Goal: Information Seeking & Learning: Learn about a topic

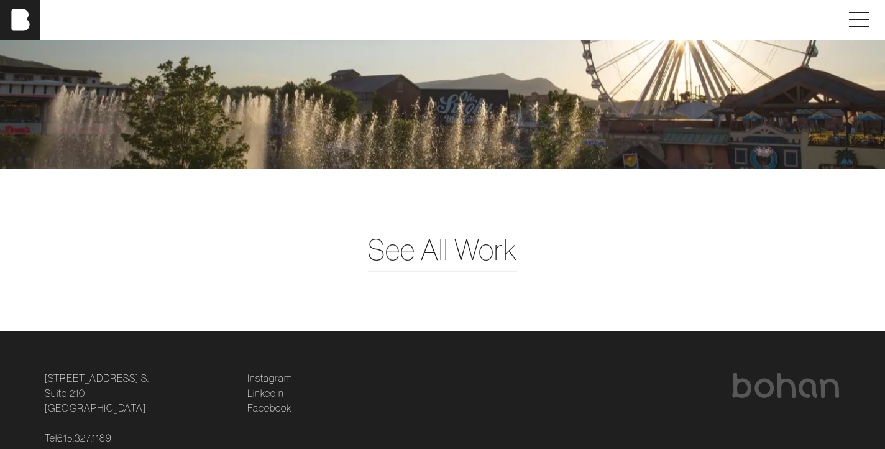
scroll to position [2999, 0]
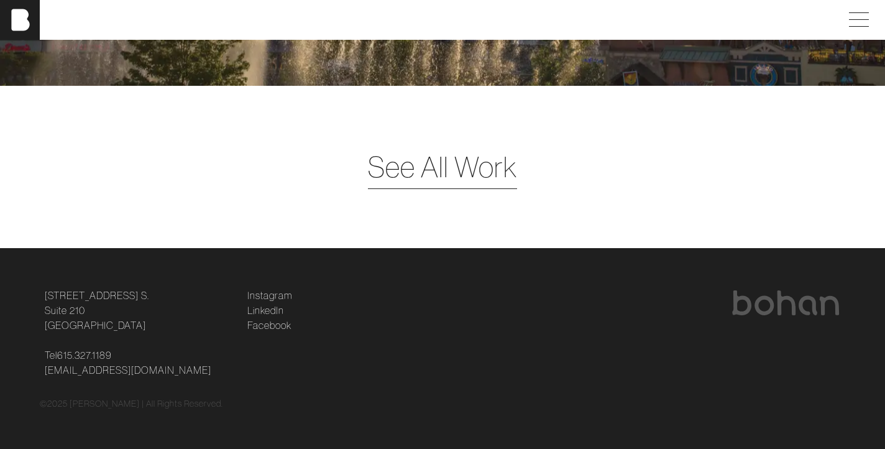
click at [459, 170] on span "See All Work" at bounding box center [442, 166] width 149 height 43
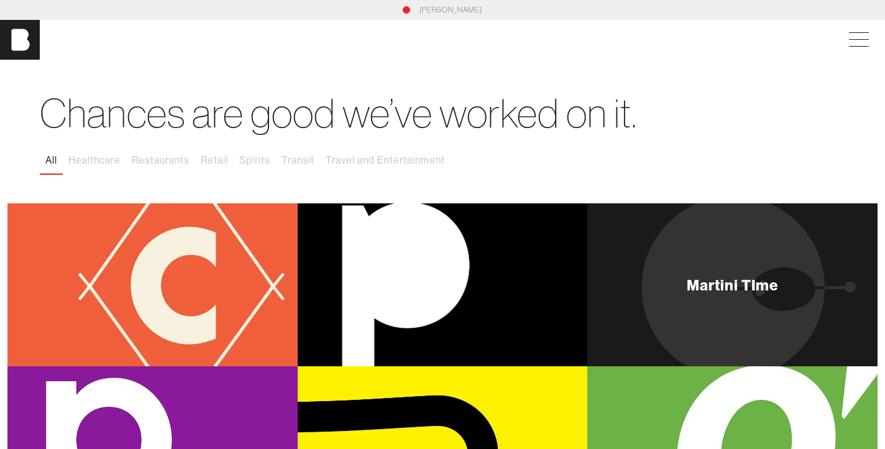
click at [690, 273] on div "Martini TIme" at bounding box center [732, 284] width 290 height 163
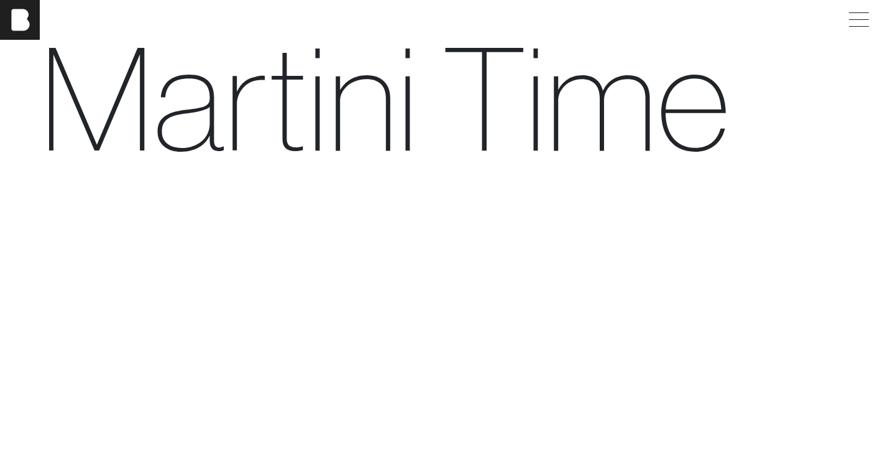
scroll to position [74, 0]
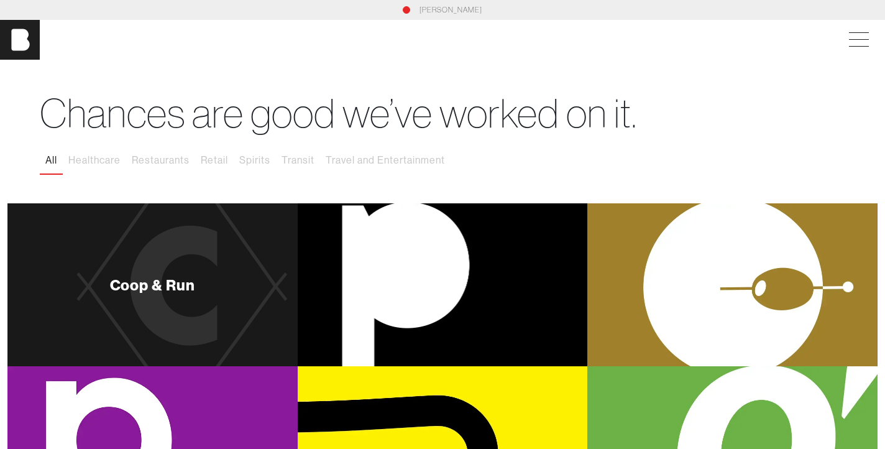
click at [218, 291] on div "Coop & Run" at bounding box center [152, 284] width 290 height 163
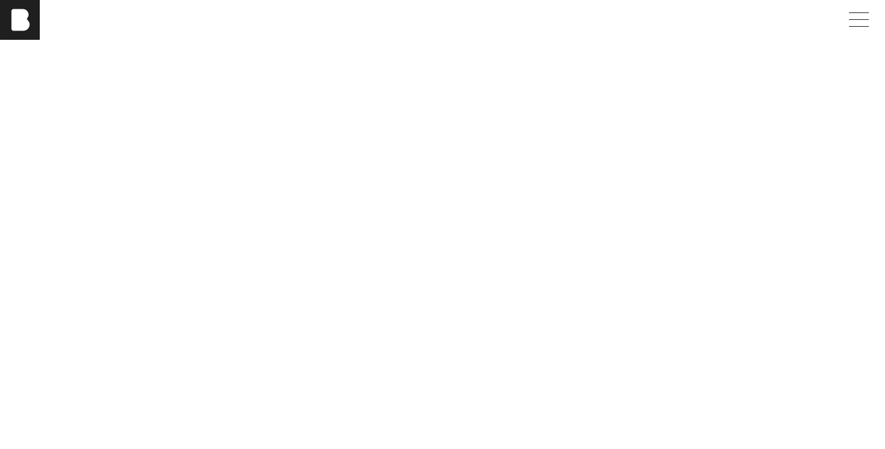
scroll to position [2447, 0]
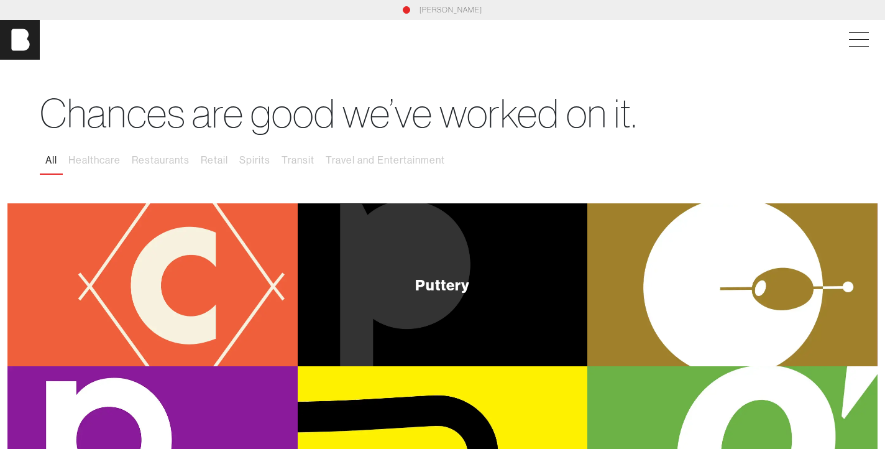
click at [441, 255] on div "Puttery" at bounding box center [443, 284] width 290 height 163
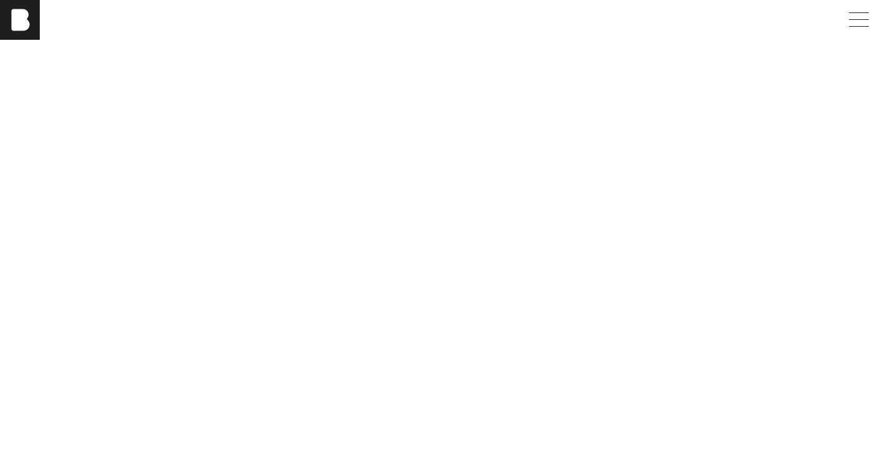
scroll to position [5035, 0]
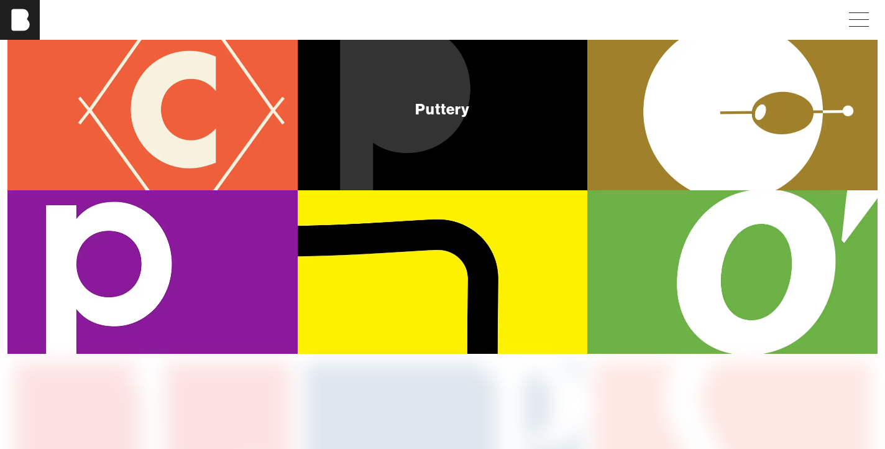
scroll to position [266, 0]
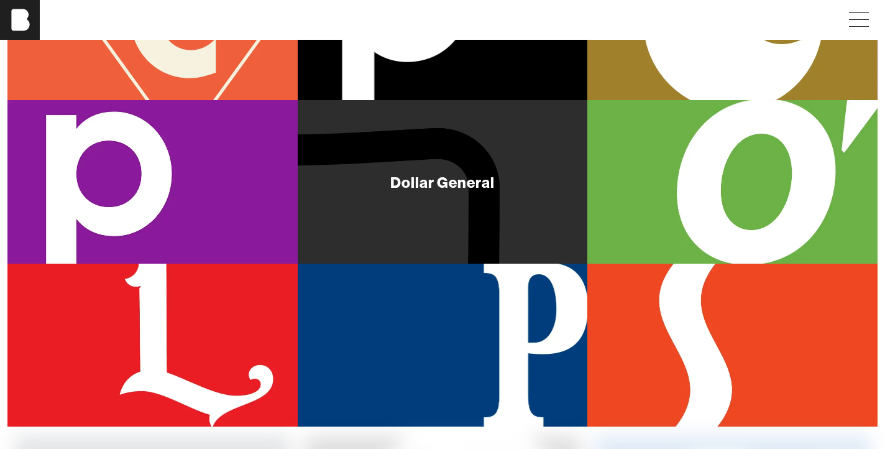
click at [426, 201] on div "Dollar General" at bounding box center [443, 181] width 290 height 163
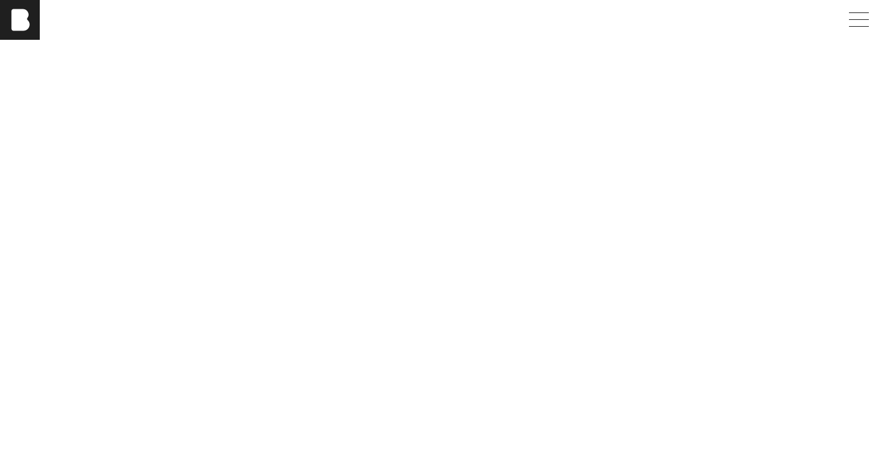
scroll to position [1369, 0]
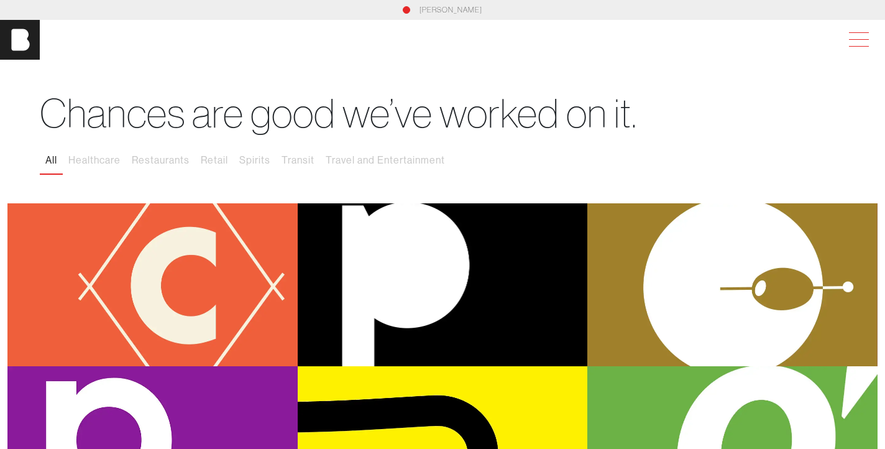
click at [868, 40] on span at bounding box center [856, 40] width 29 height 22
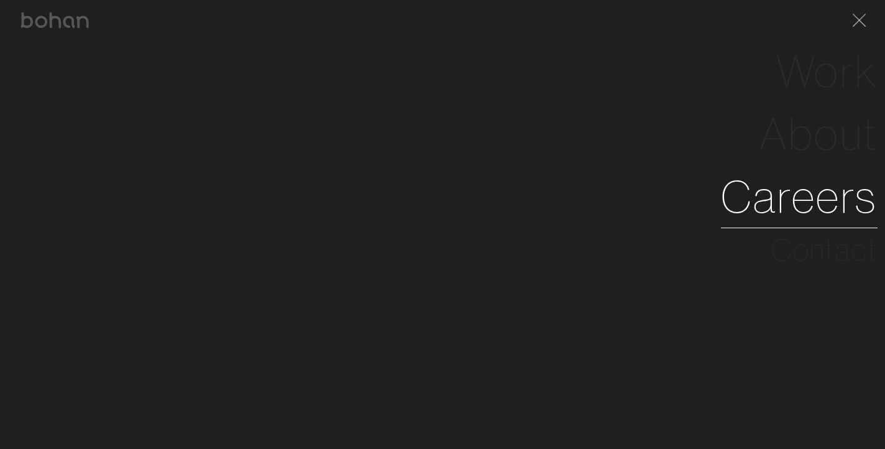
click at [800, 199] on link "Careers" at bounding box center [799, 196] width 157 height 63
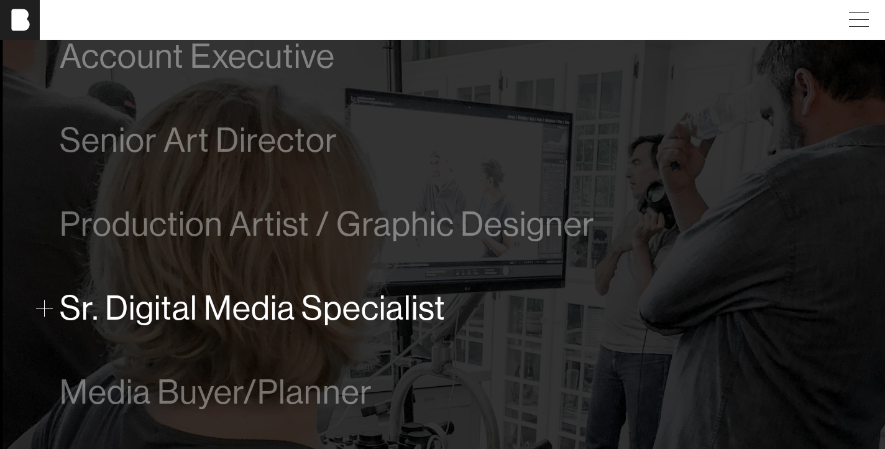
scroll to position [751, 0]
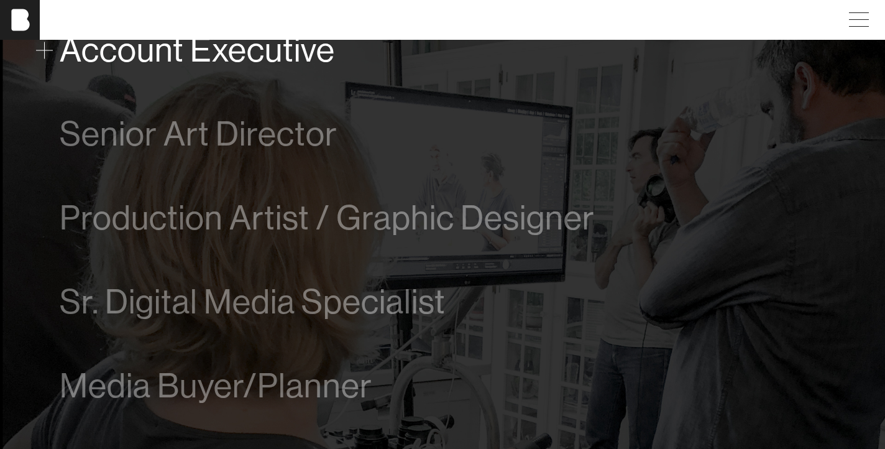
click at [286, 63] on span "Account Executive" at bounding box center [197, 50] width 275 height 38
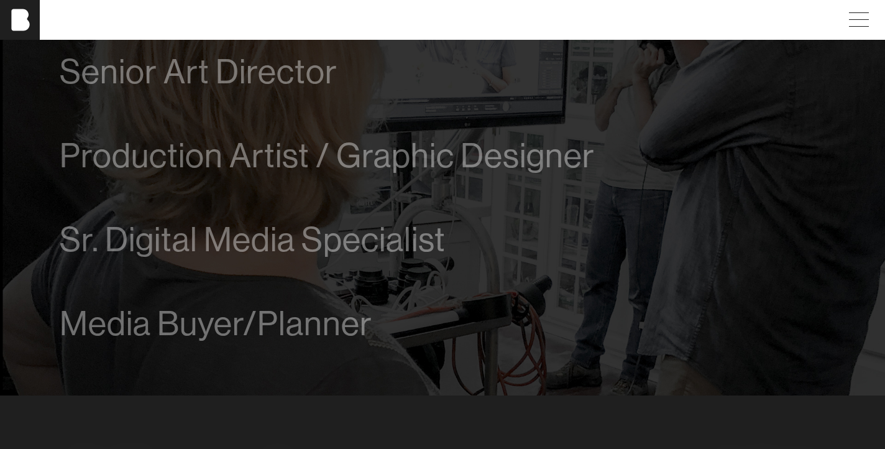
scroll to position [924, 0]
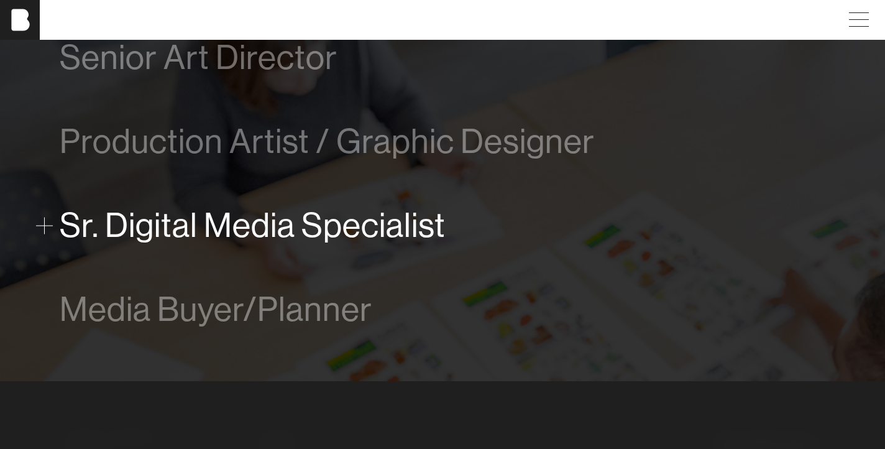
click at [277, 223] on span "Sr. Digital Media Specialist" at bounding box center [253, 225] width 386 height 38
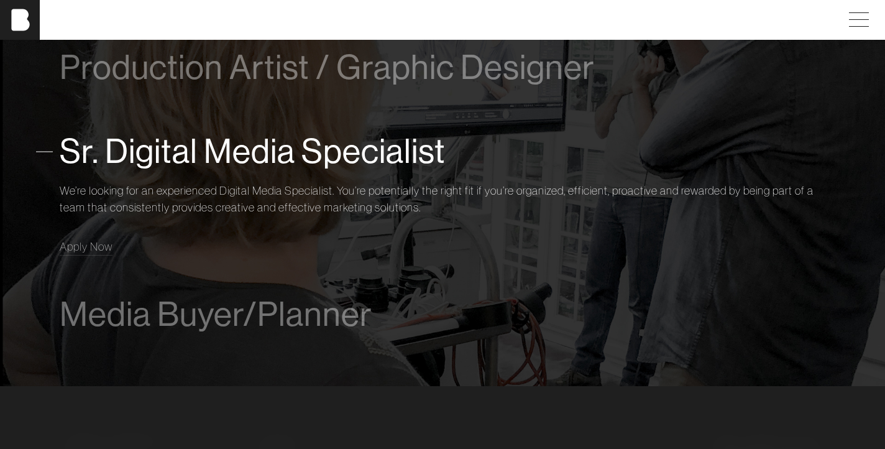
scroll to position [917, 0]
